Goal: Check status: Check status

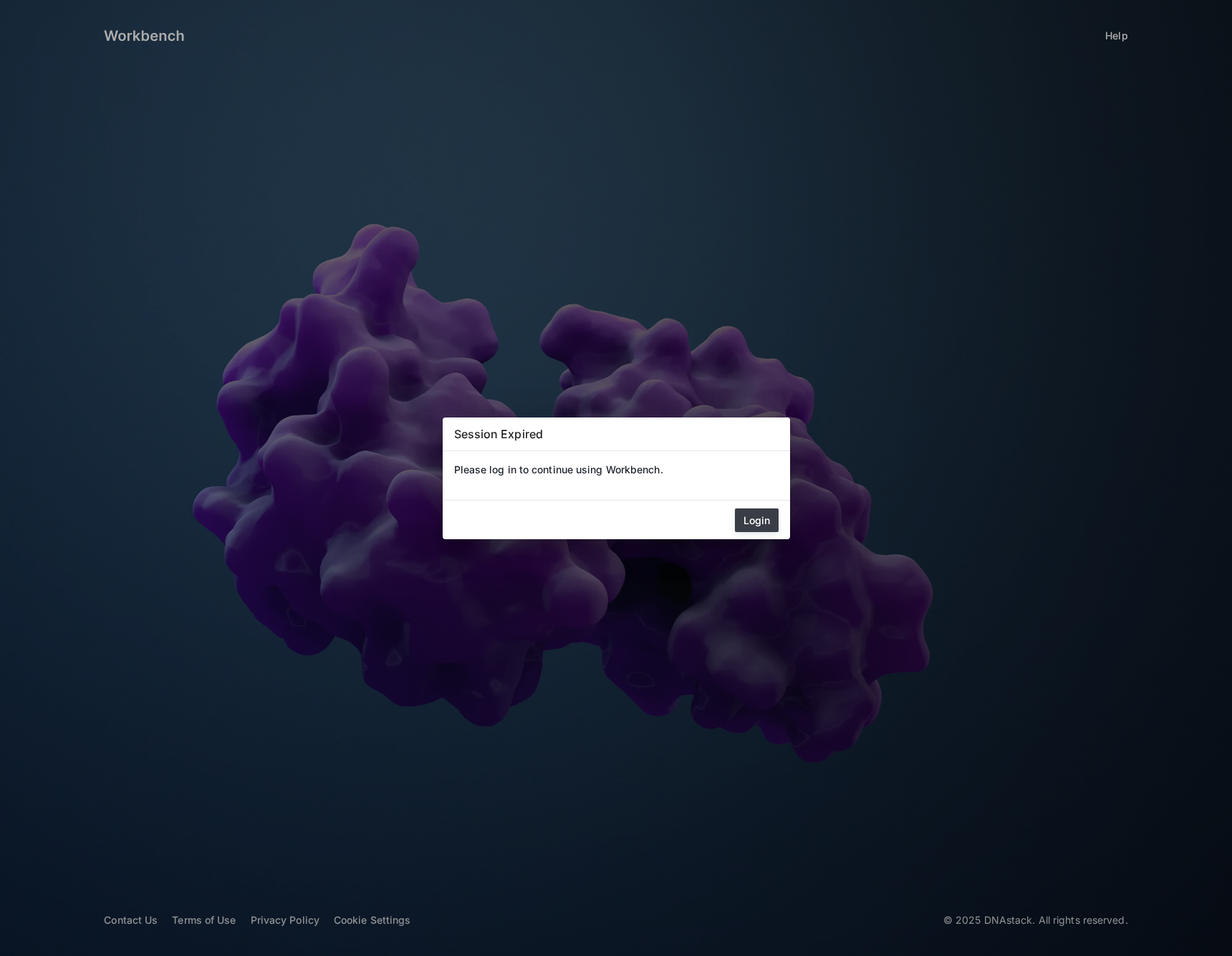
click at [759, 531] on button "Login" at bounding box center [757, 520] width 44 height 23
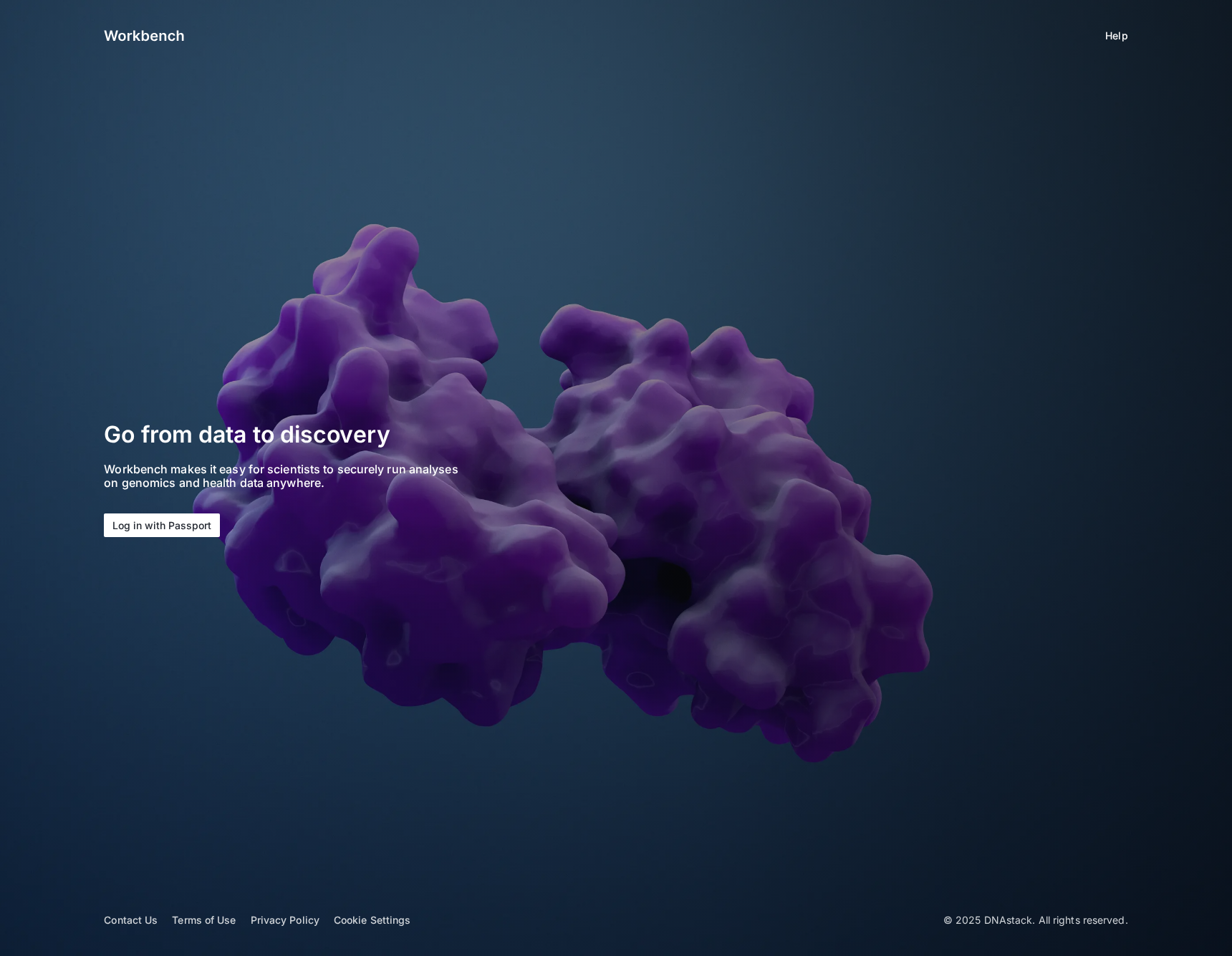
click at [192, 518] on button "Log in with Passport" at bounding box center [162, 525] width 116 height 23
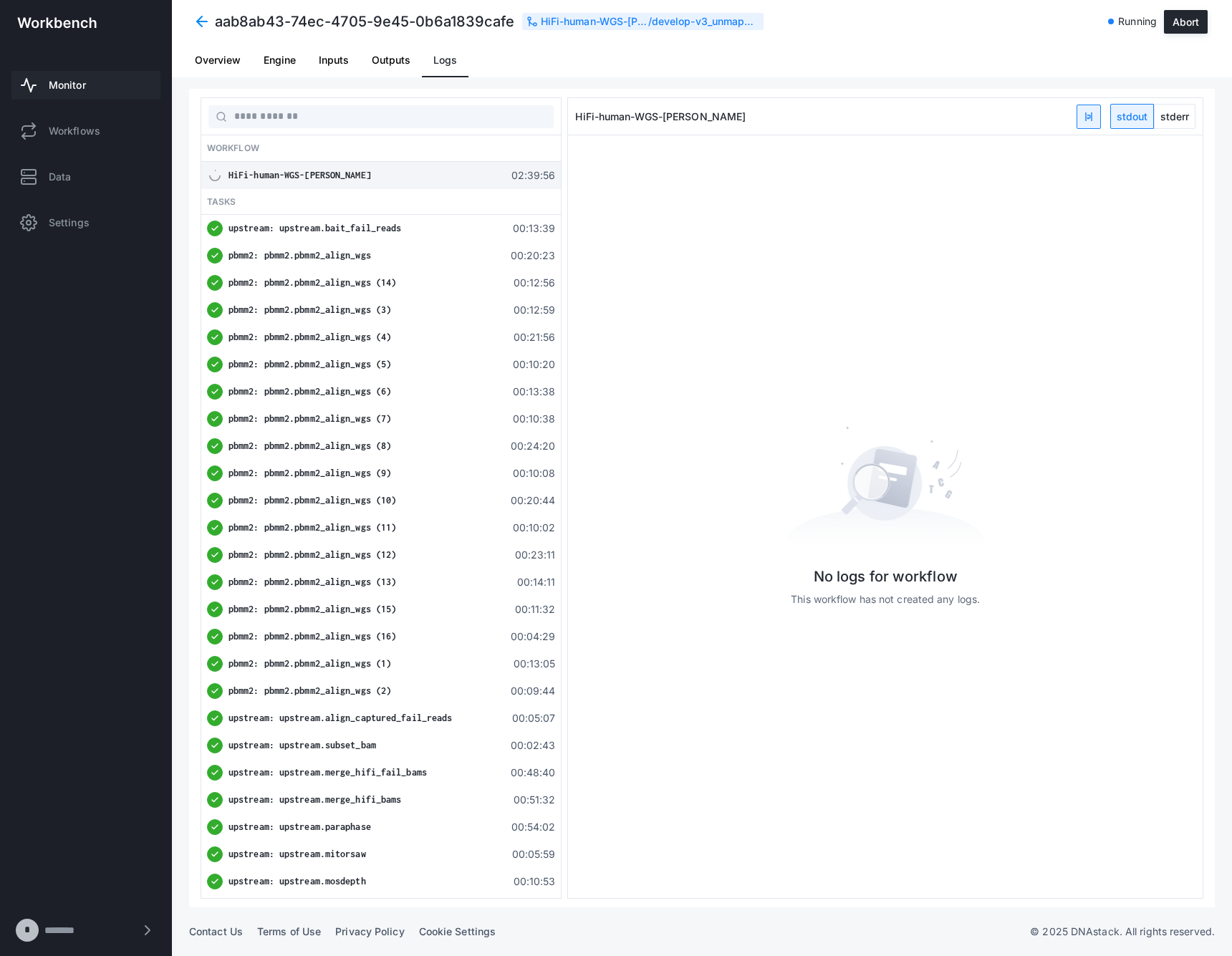
scroll to position [244, 0]
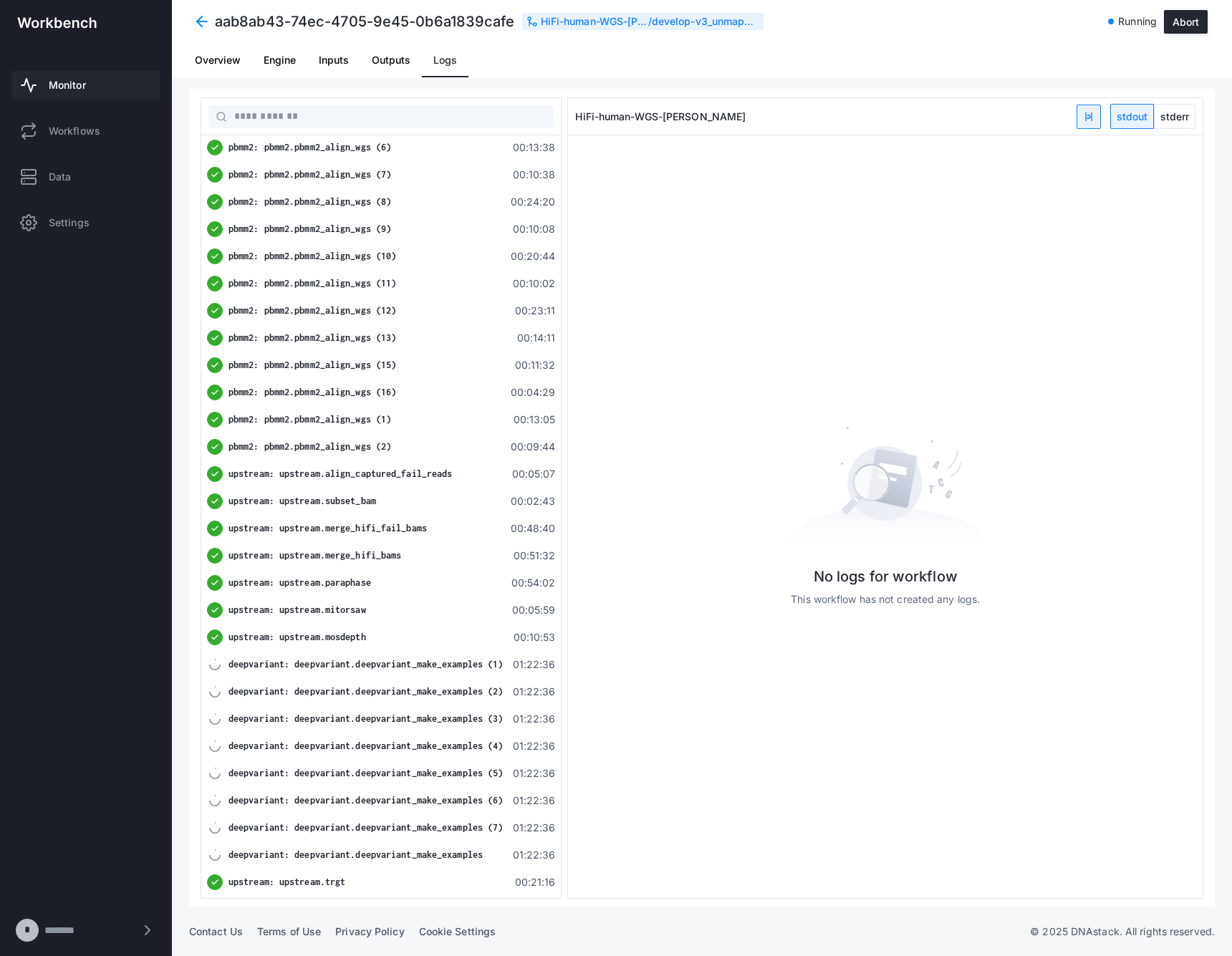
click at [97, 81] on link "Monitor" at bounding box center [86, 85] width 149 height 29
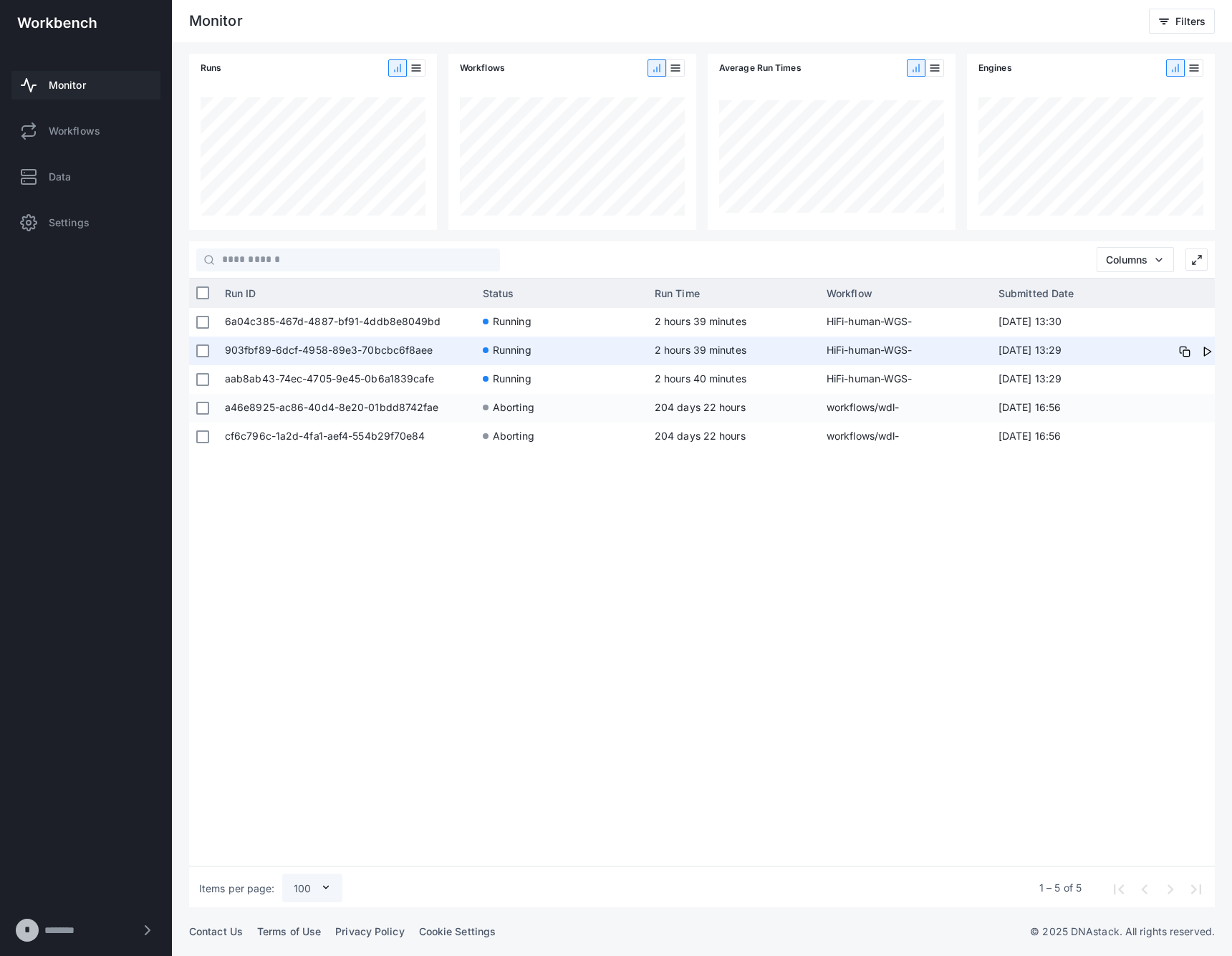
click at [764, 349] on span "2 hours 39 minutes" at bounding box center [733, 351] width 158 height 29
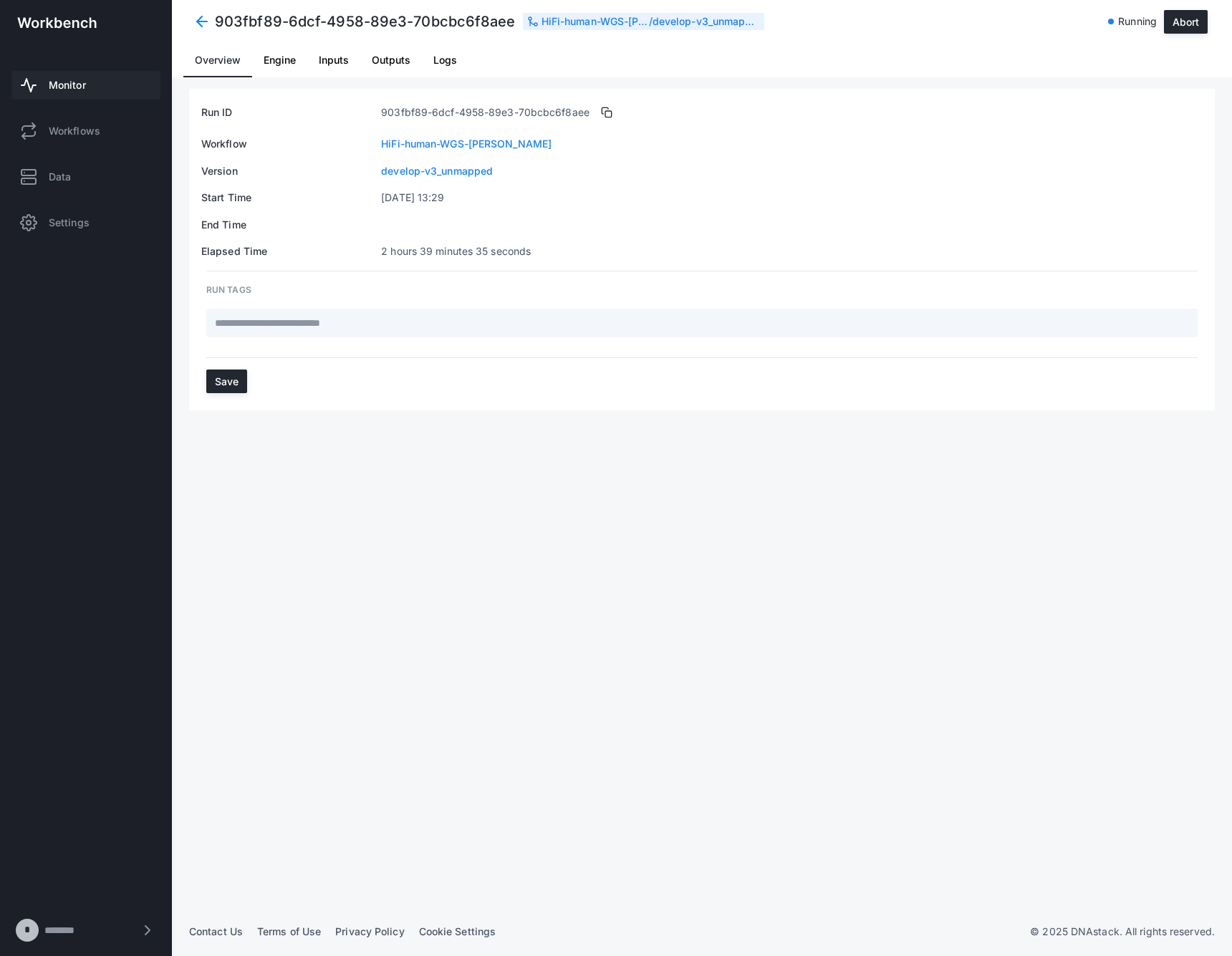
click at [439, 71] on span "Logs" at bounding box center [445, 60] width 23 height 34
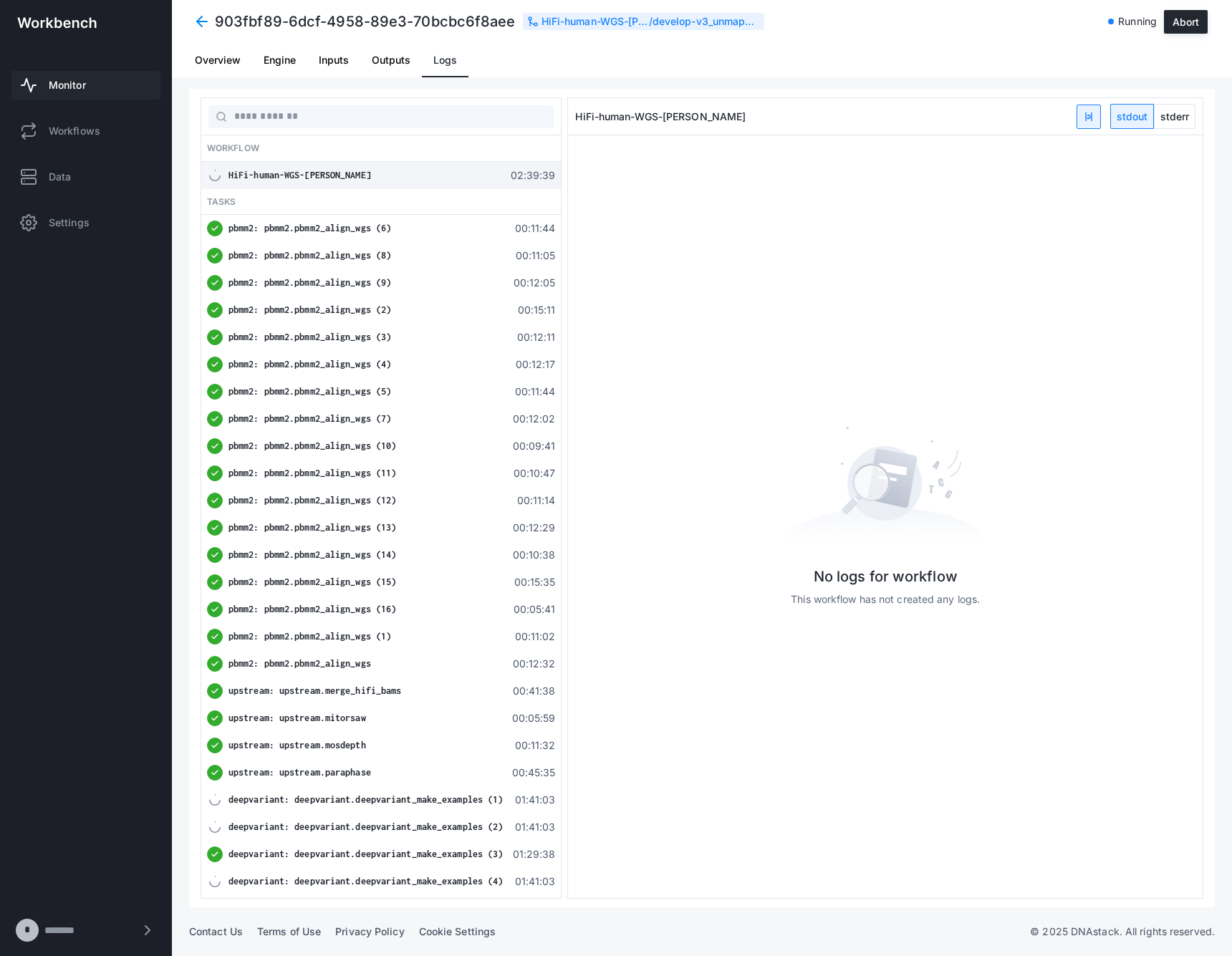
click at [206, 22] on span at bounding box center [201, 21] width 26 height 26
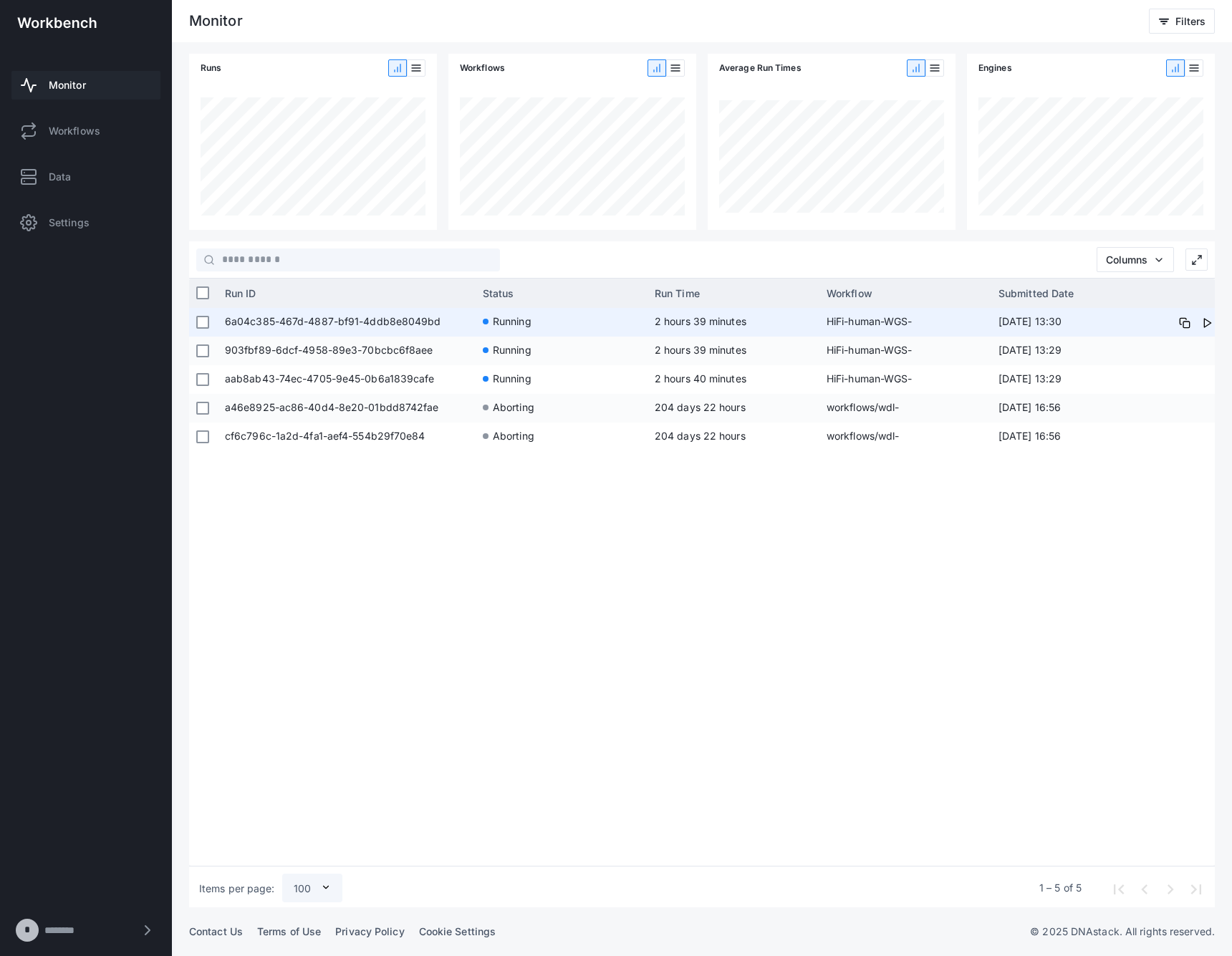
click at [750, 324] on span "2 hours 39 minutes" at bounding box center [733, 322] width 158 height 29
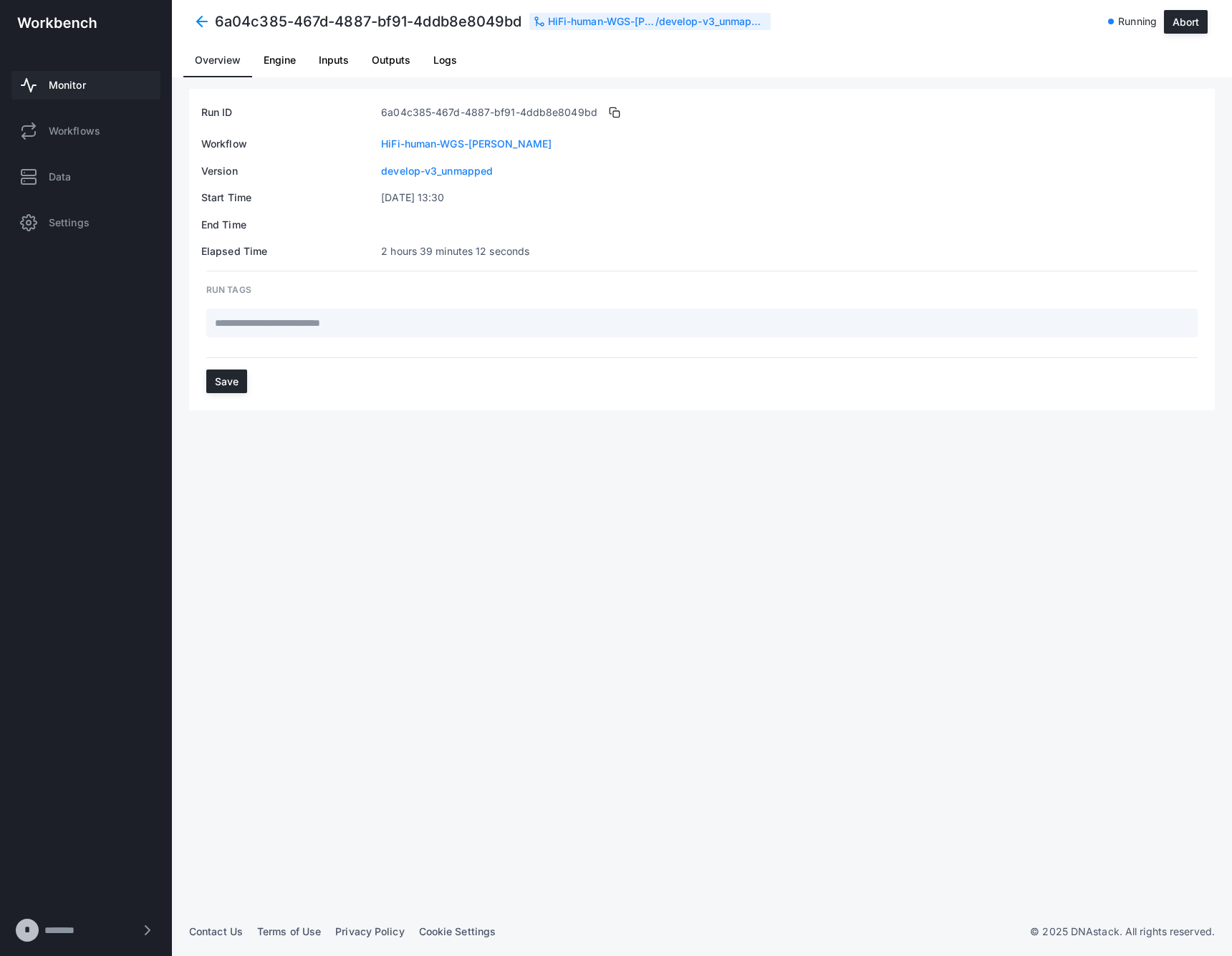
click at [441, 57] on span "Logs" at bounding box center [445, 60] width 23 height 10
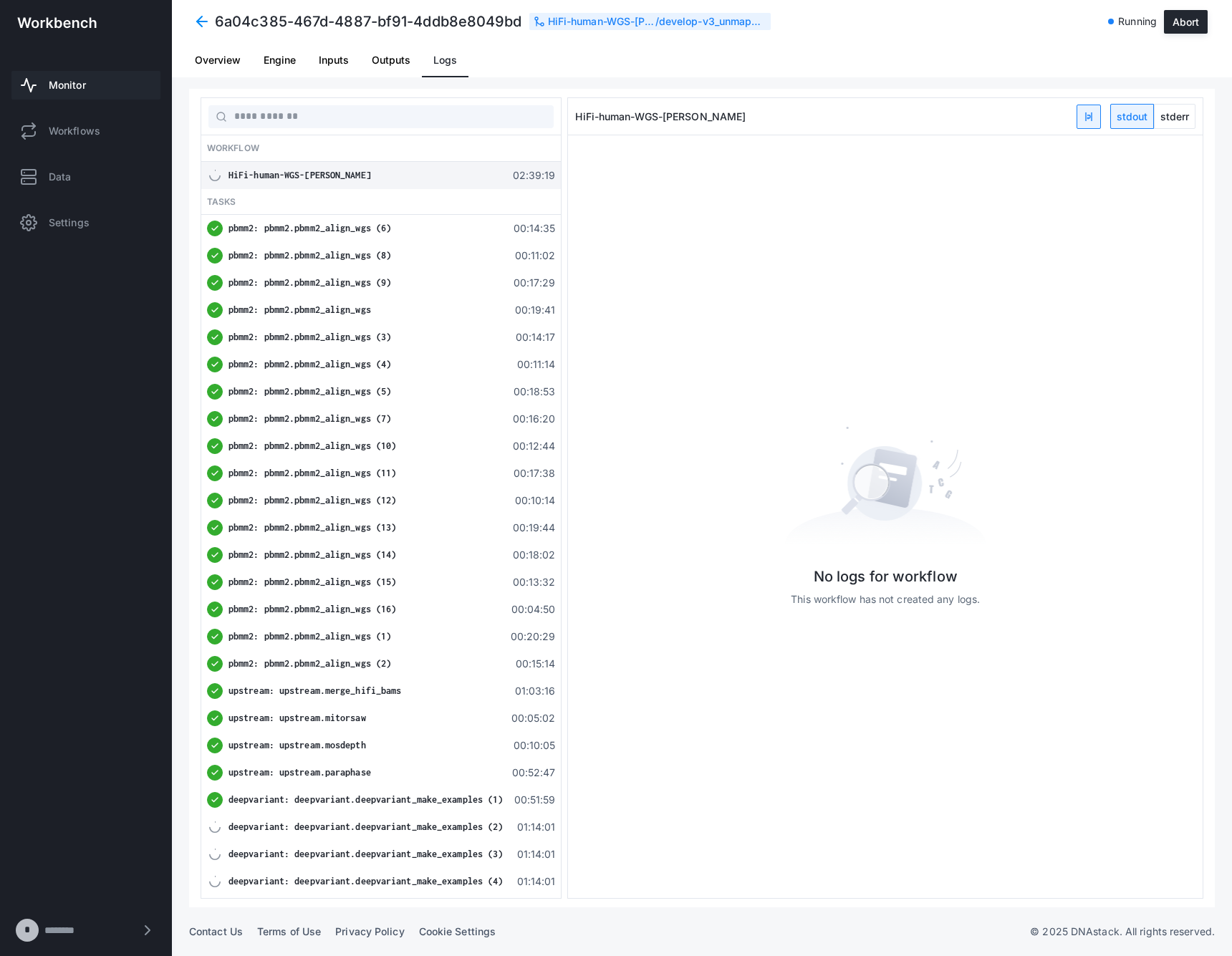
click at [349, 718] on span "upstream: upstream.mitorsaw" at bounding box center [297, 718] width 138 height 11
click at [1173, 113] on span "stderr" at bounding box center [1174, 116] width 40 height 23
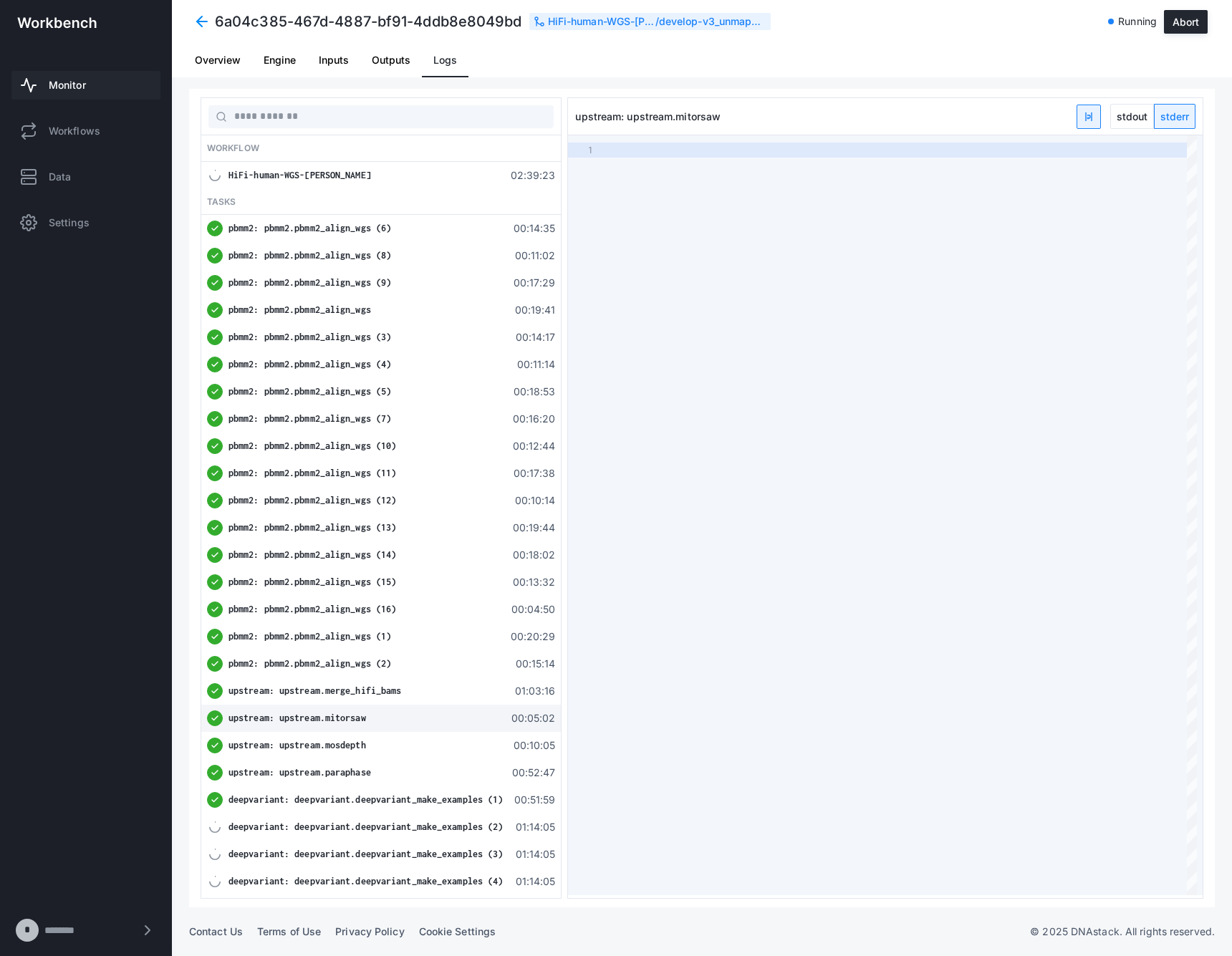
scroll to position [45, 0]
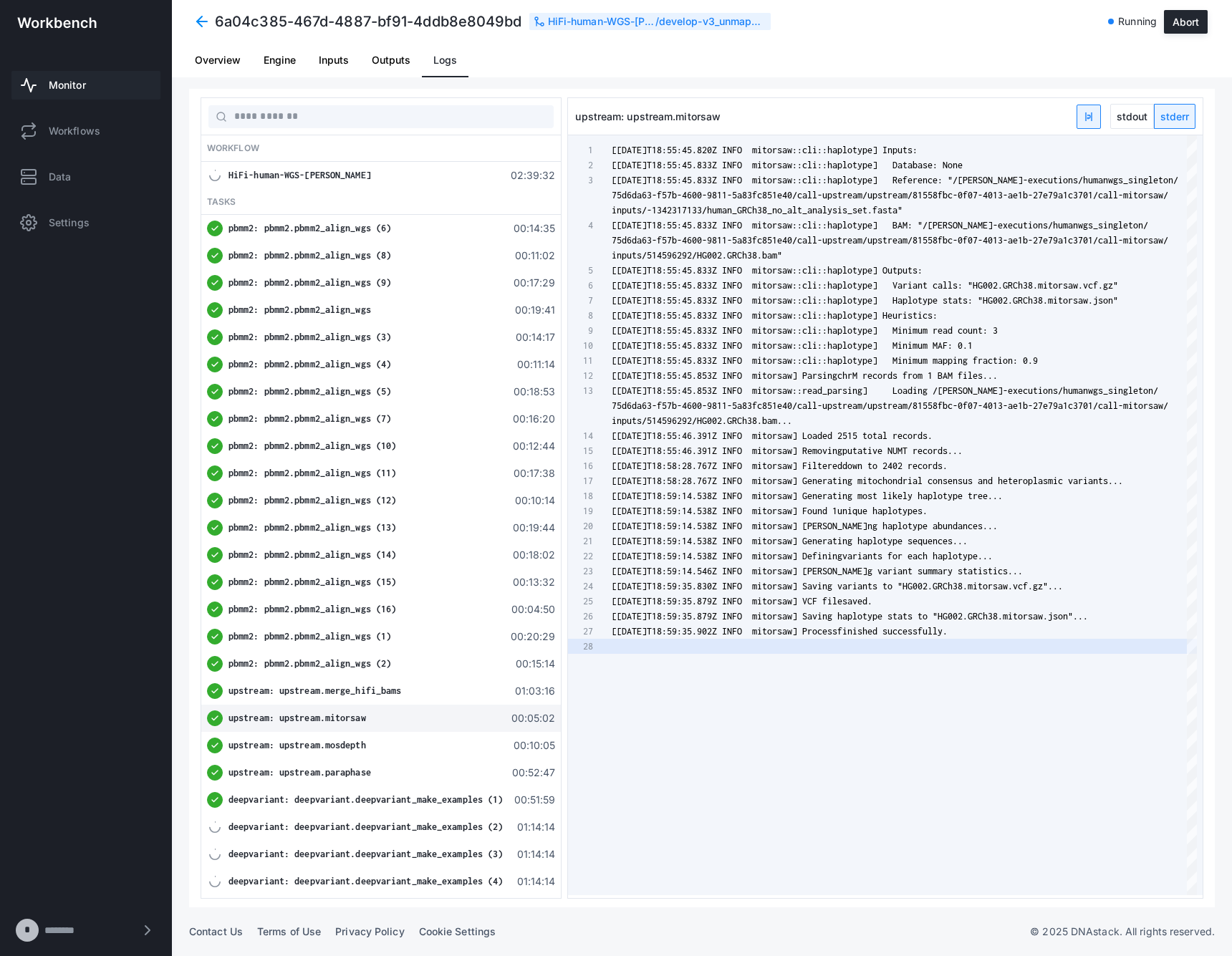
click at [68, 82] on span "Monitor" at bounding box center [67, 85] width 38 height 14
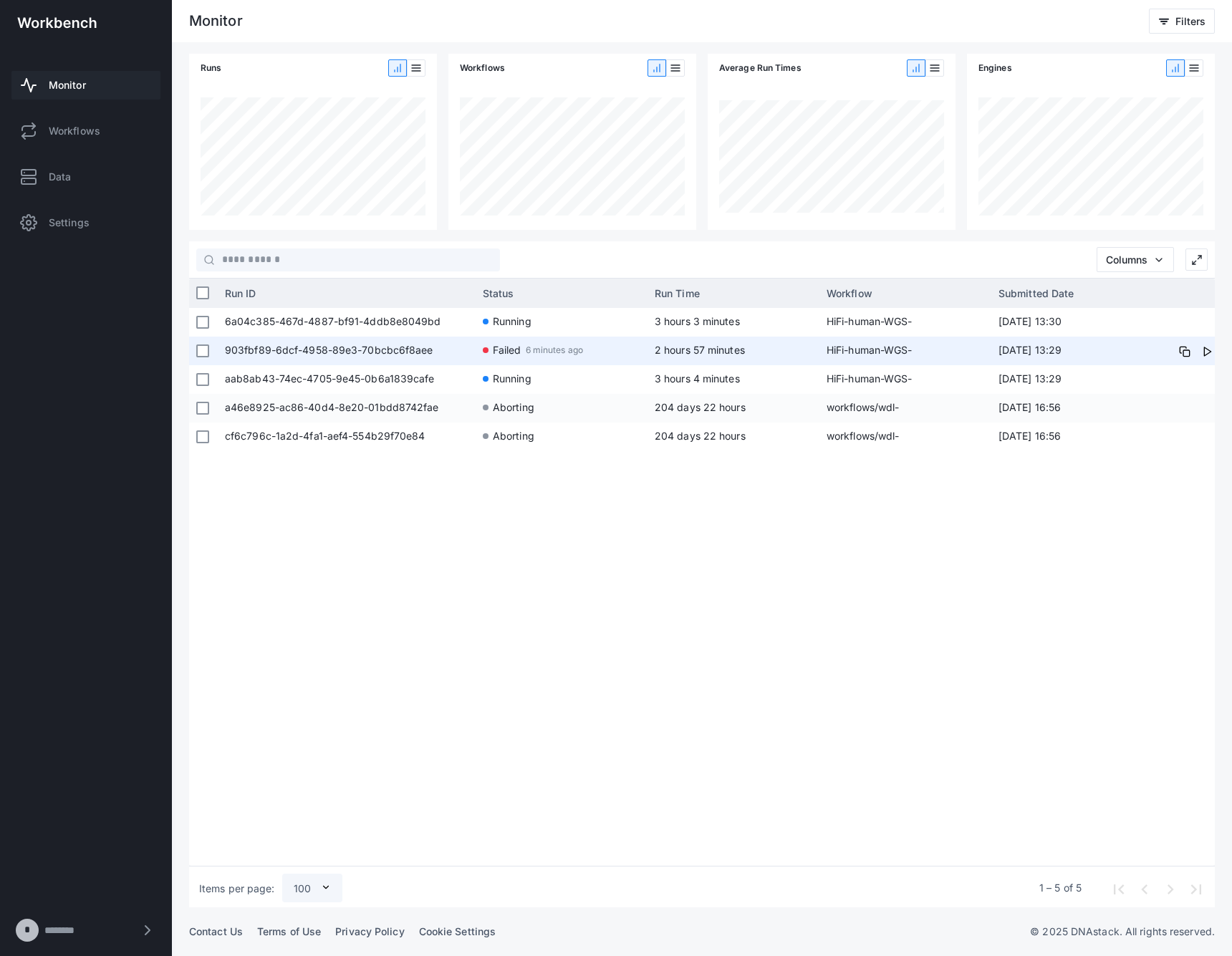
click at [604, 347] on app-run-status-indicator "Failed 6 minutes ago" at bounding box center [561, 350] width 158 height 27
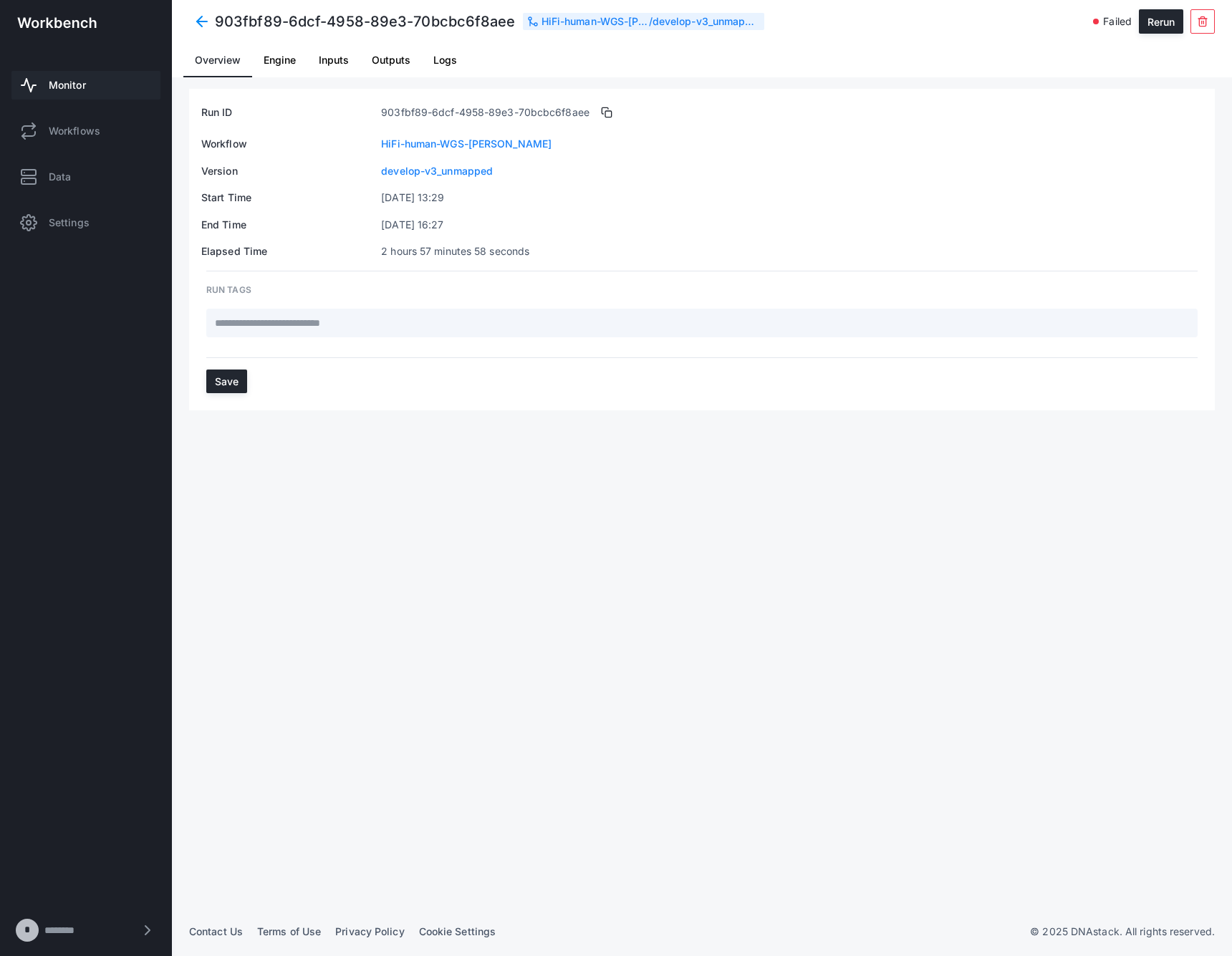
click at [419, 53] on link "Outputs" at bounding box center [390, 60] width 62 height 34
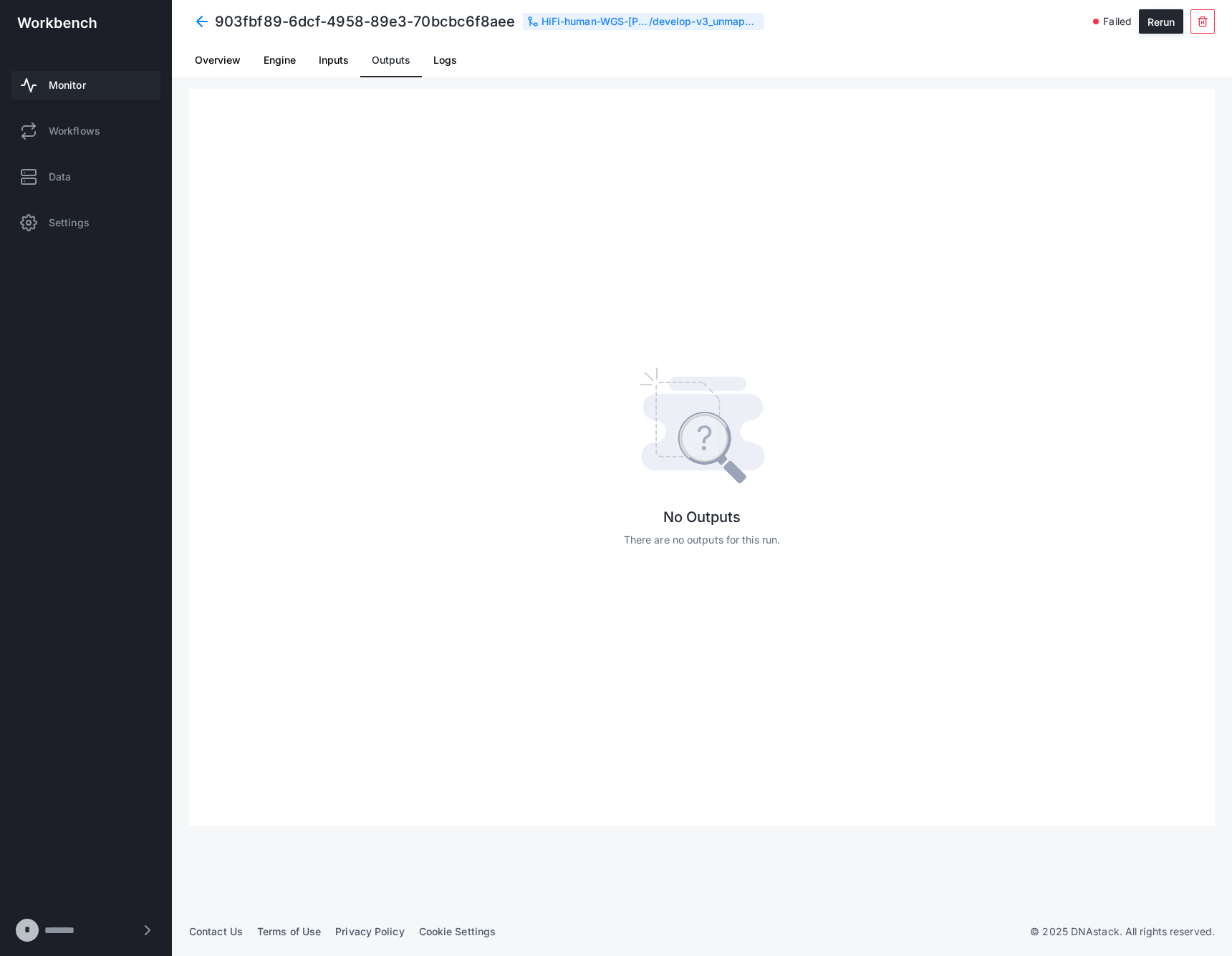
click at [438, 55] on span "Logs" at bounding box center [445, 60] width 23 height 10
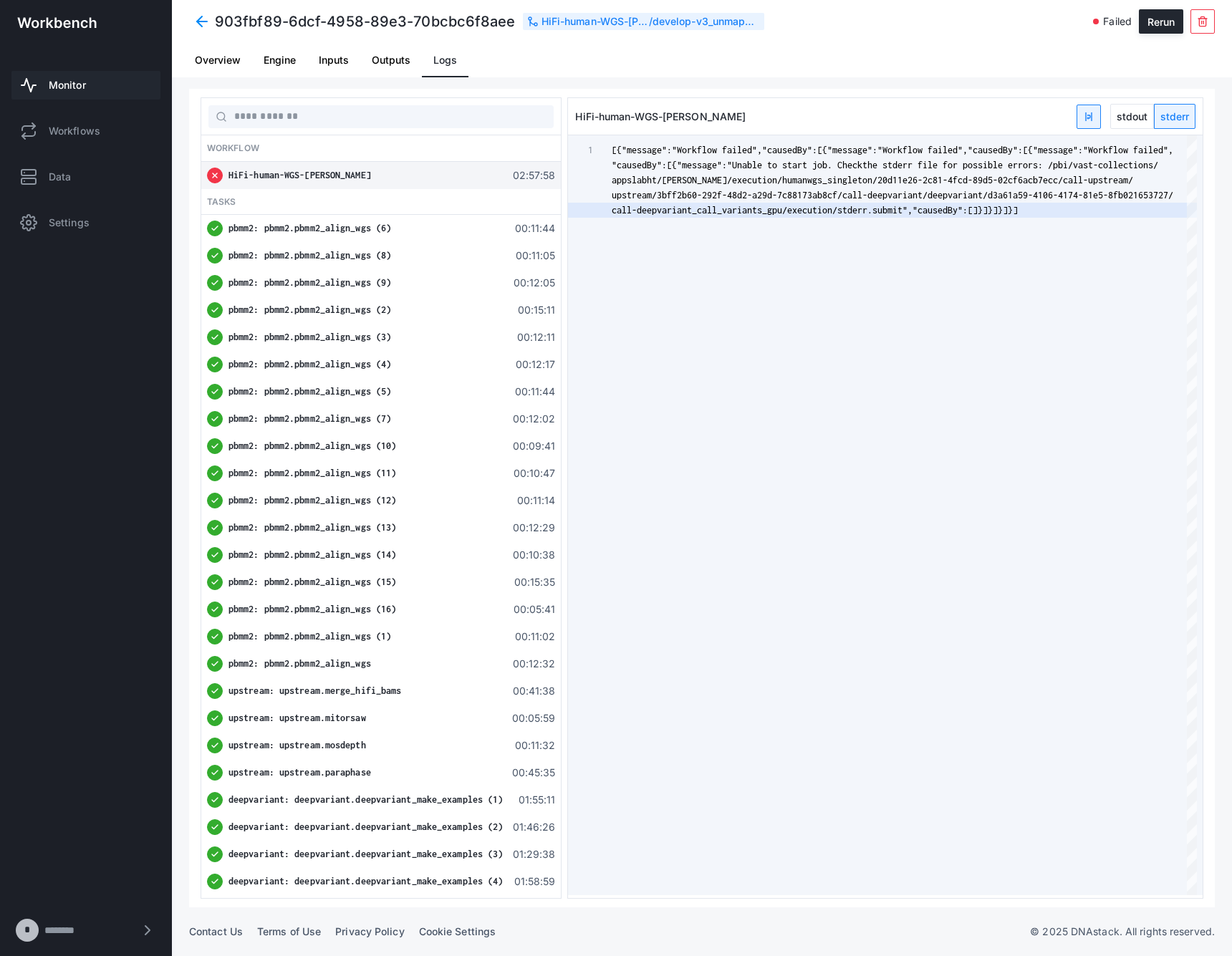
type textarea "**********"
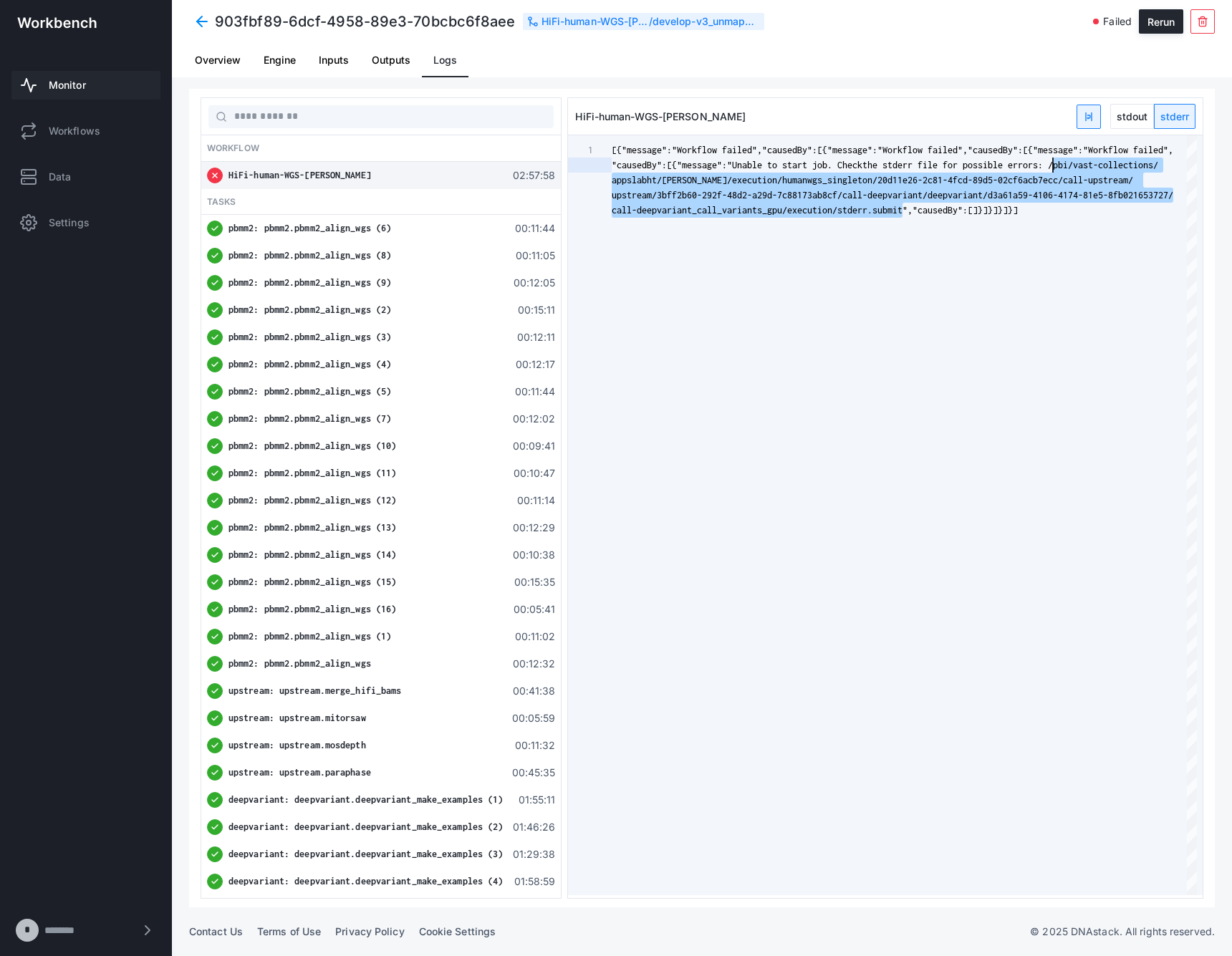
scroll to position [0, 441]
drag, startPoint x: 907, startPoint y: 210, endPoint x: 1060, endPoint y: 160, distance: 161.0
click at [1059, 162] on div "[{"message":"Workflow failed","causedBy":[{"messag e":"Workflow failed","caused…" at bounding box center [903, 515] width 585 height 760
click at [312, 60] on link "Inputs" at bounding box center [333, 60] width 53 height 34
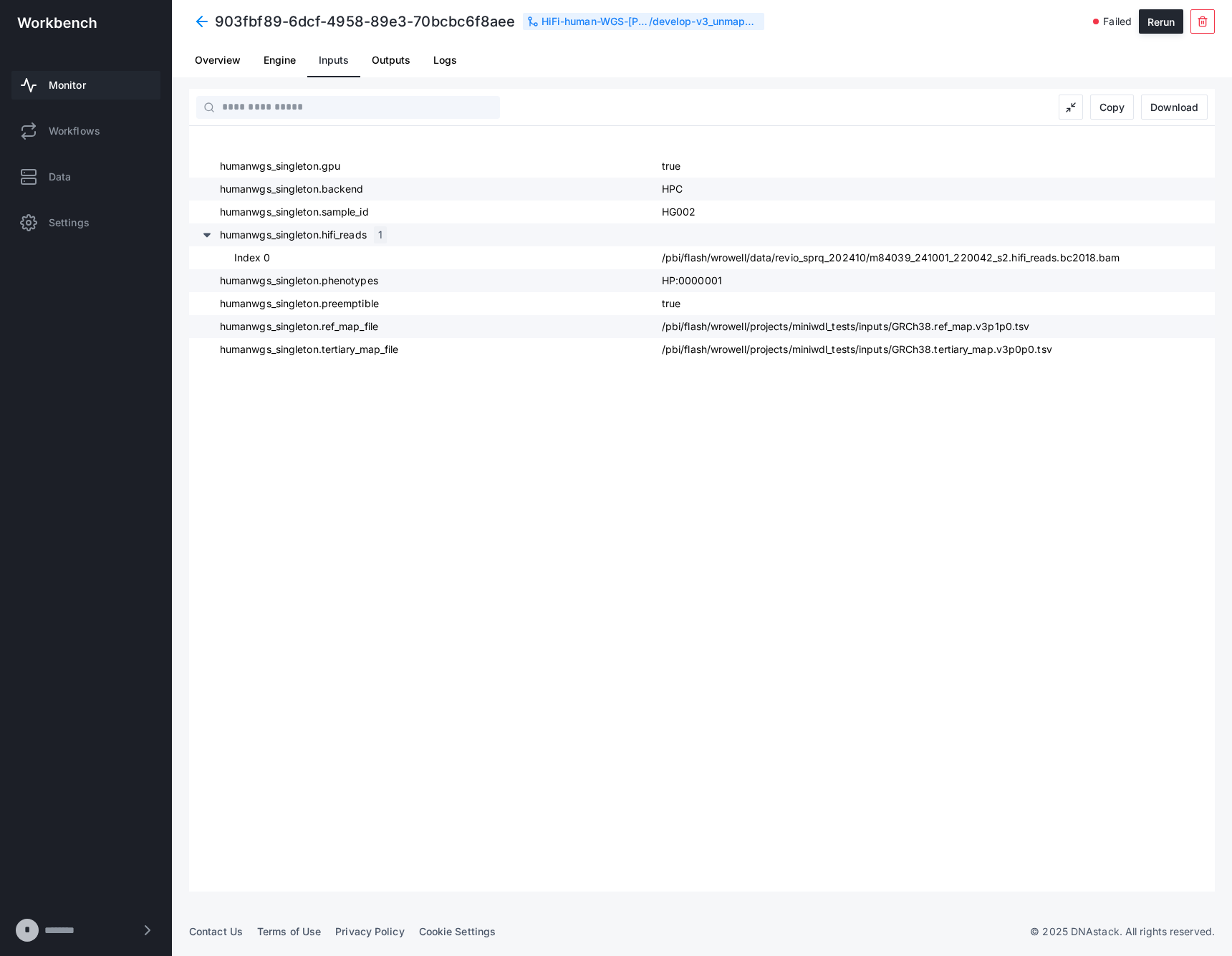
click at [100, 76] on link "Monitor" at bounding box center [86, 85] width 149 height 29
